Goal: Check status: Check status

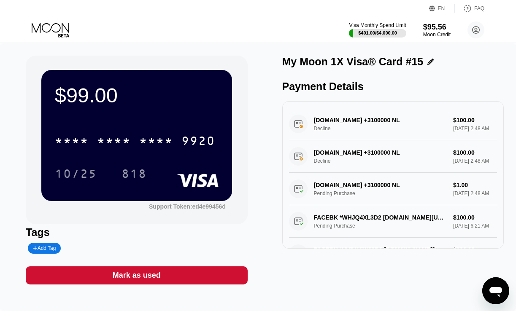
click at [374, 116] on div "DIGITALOCEAN.COM +3100000 NL Decline $100.00 Aug 20, 2025 2:48 AM" at bounding box center [393, 124] width 208 height 32
click at [105, 100] on div "$99.00" at bounding box center [137, 96] width 164 height 24
click at [96, 99] on div "$99.00" at bounding box center [137, 96] width 164 height 24
click at [69, 31] on icon at bounding box center [51, 28] width 38 height 10
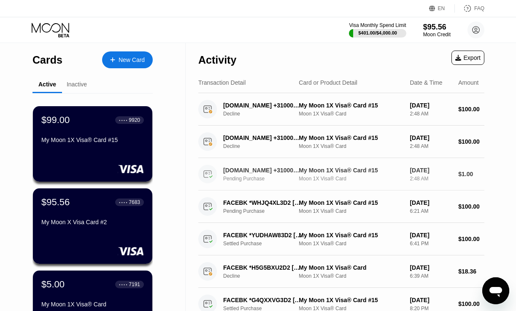
click at [285, 172] on div "[DOMAIN_NAME] +3100000 NL" at bounding box center [262, 170] width 78 height 7
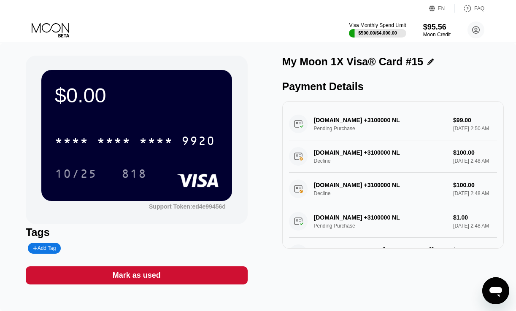
click at [60, 29] on icon at bounding box center [51, 28] width 38 height 10
